Goal: Transaction & Acquisition: Purchase product/service

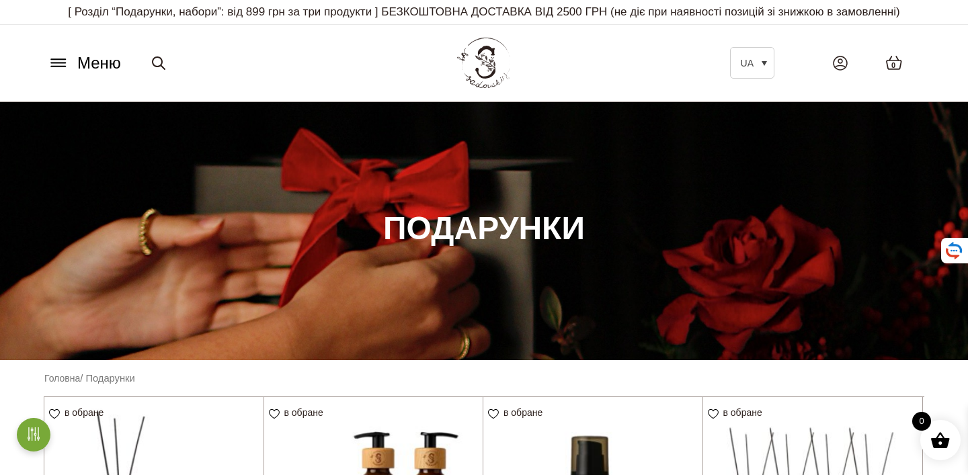
click at [87, 75] on span "Меню" at bounding box center [99, 63] width 44 height 24
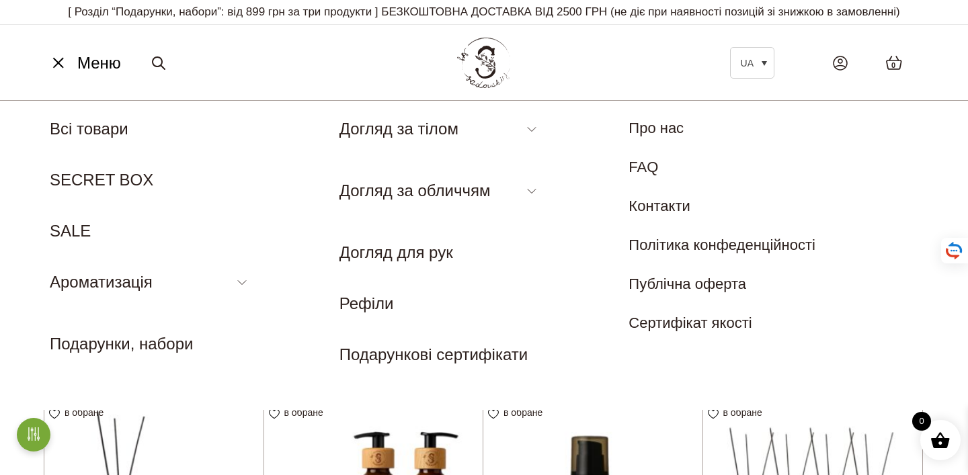
click at [113, 93] on div "Меню UA Всі товари SECRET BOX SALE Ароматизація Аромадифузор Спрей для текстилю…" at bounding box center [484, 62] width 901 height 61
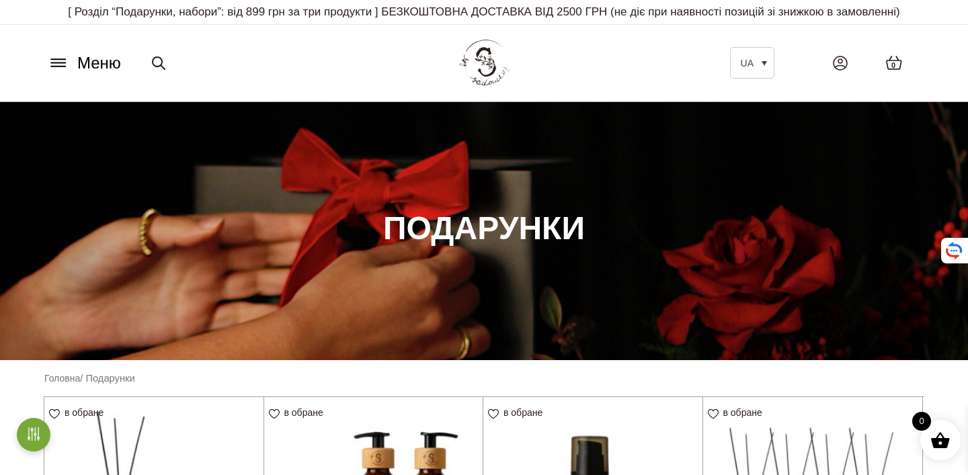
click at [480, 75] on img at bounding box center [484, 63] width 59 height 56
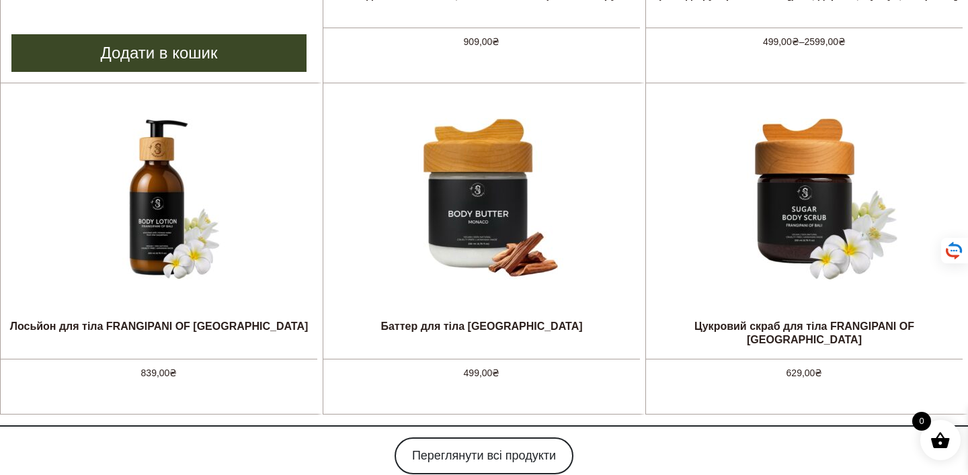
scroll to position [1235, 0]
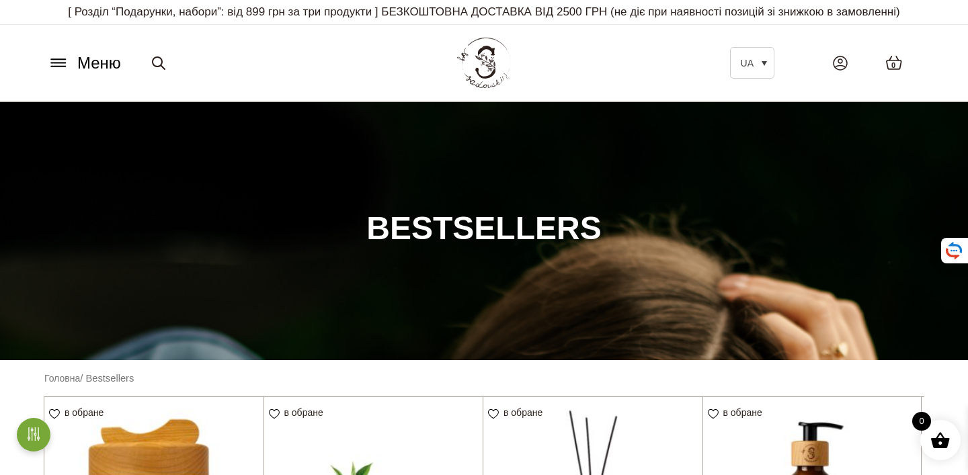
click at [56, 70] on icon at bounding box center [59, 63] width 22 height 14
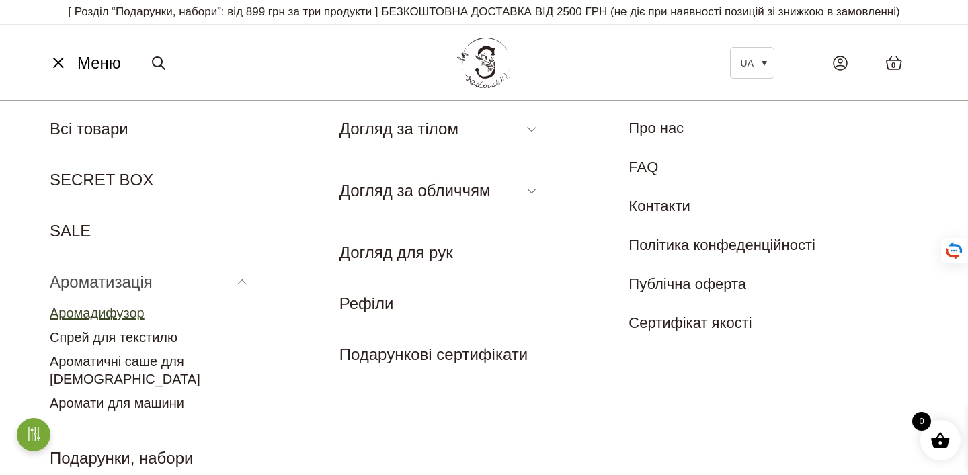
click at [96, 321] on link "Аромадифузор" at bounding box center [97, 313] width 95 height 15
